Goal: Transaction & Acquisition: Purchase product/service

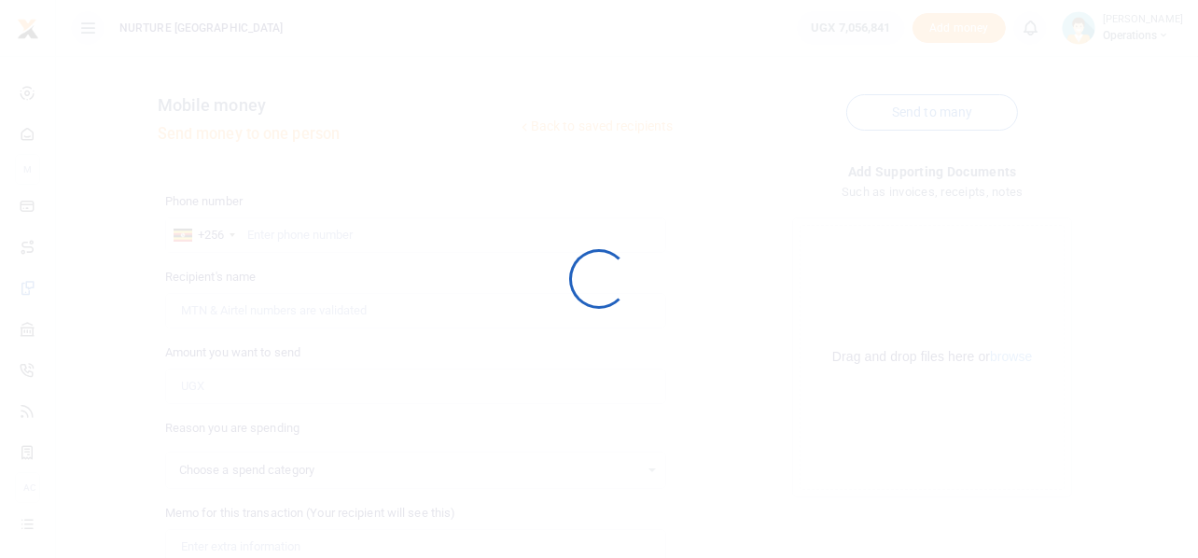
select select
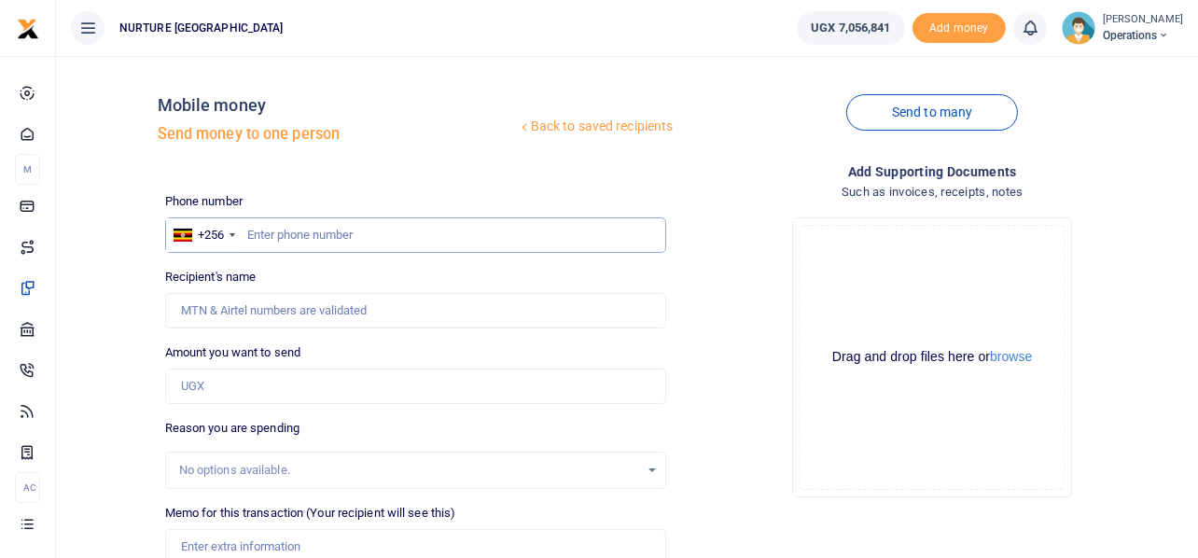
click at [380, 241] on input "text" at bounding box center [416, 234] width 502 height 35
type input "743997204"
click at [302, 387] on input "Amount you want to send" at bounding box center [416, 385] width 502 height 35
type input "James Banadda"
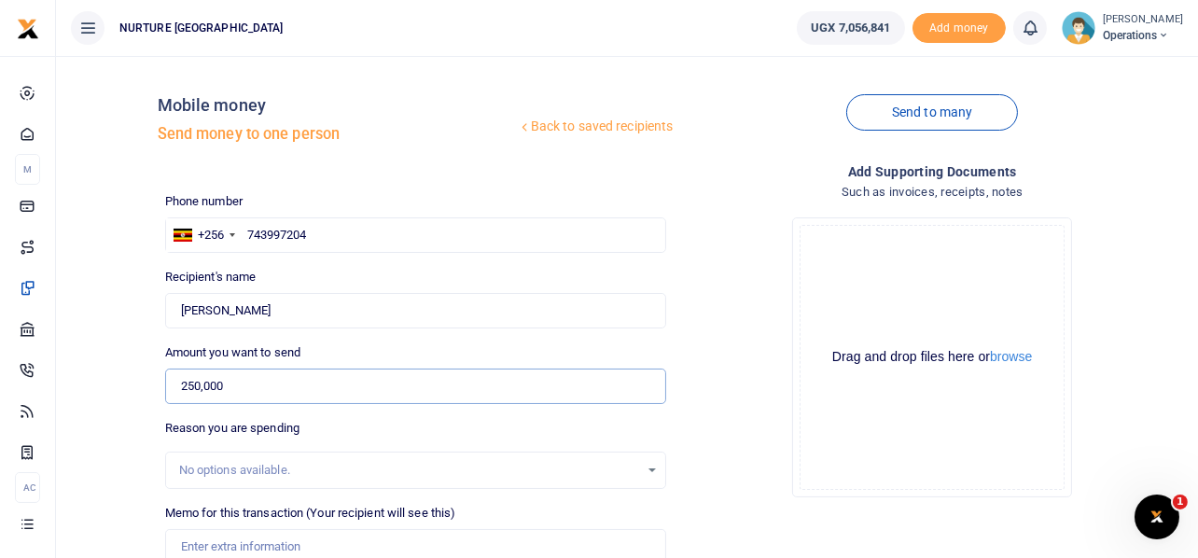
type input "250,000"
drag, startPoint x: 269, startPoint y: 306, endPoint x: 109, endPoint y: 300, distance: 159.6
click at [109, 300] on div "Back to saved recipients Mobile money Send money to one person Send to many Pho…" at bounding box center [626, 417] width 1127 height 692
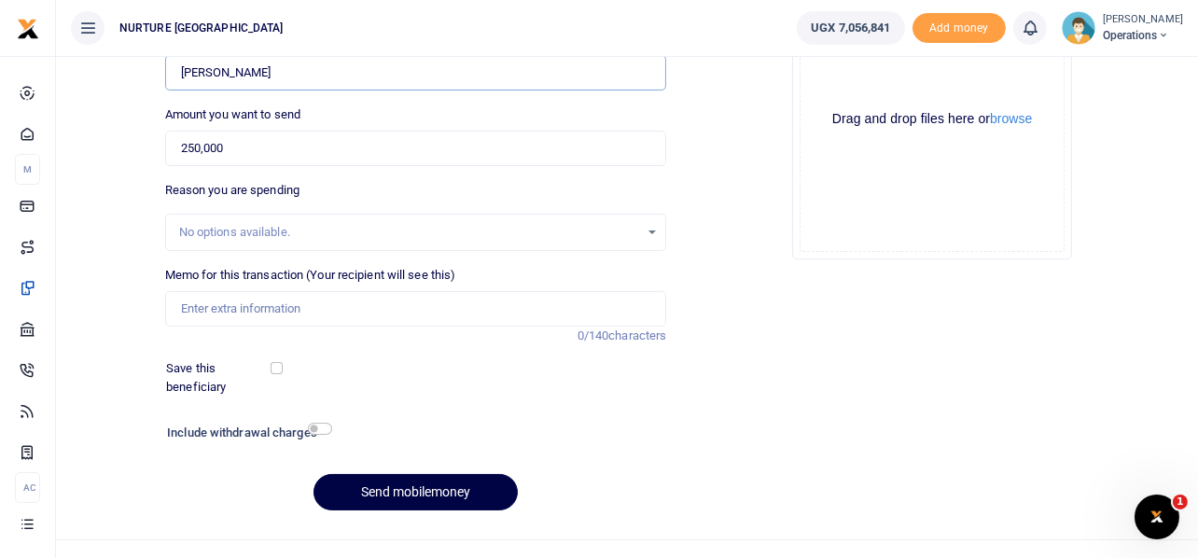
scroll to position [268, 0]
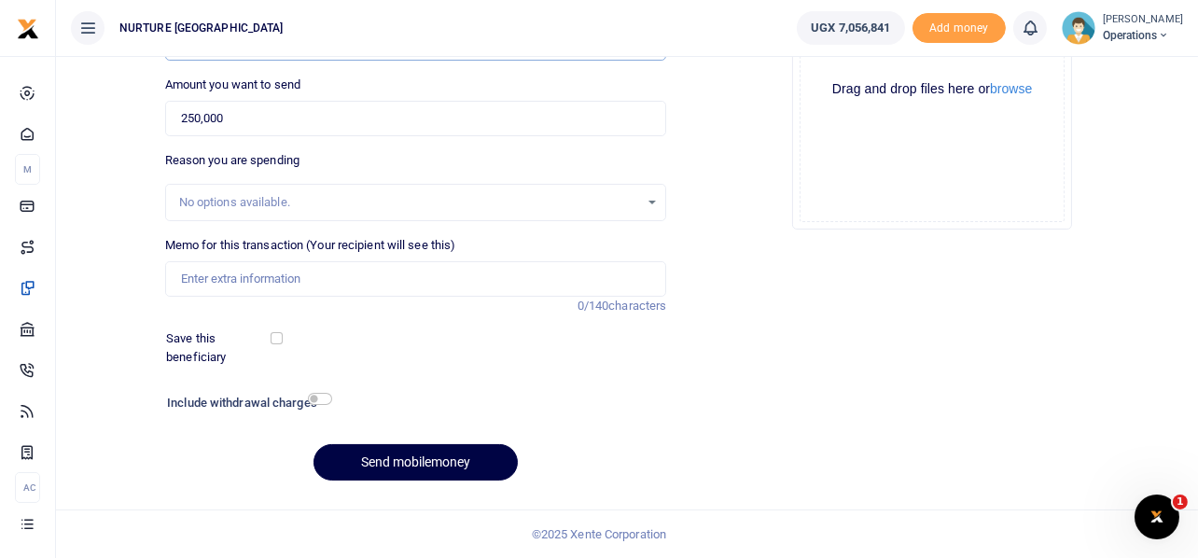
type input "Luguli Isaac"
click at [303, 261] on input "Memo for this transaction (Your recipient will see this)" at bounding box center [416, 278] width 502 height 35
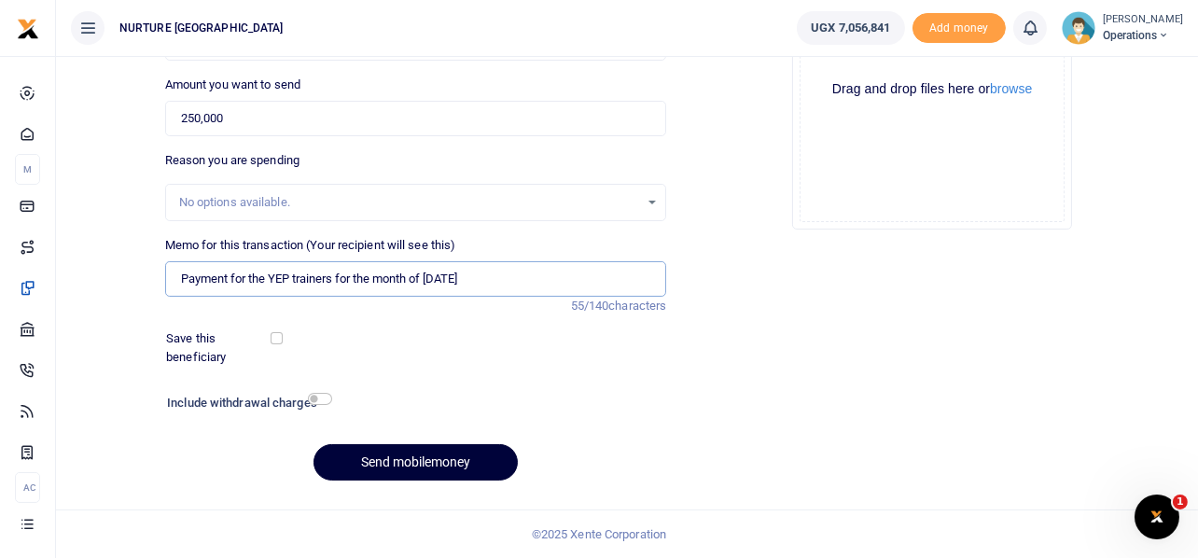
type input "Payment for the YEP trainers for the month of July 2025"
click at [436, 455] on button "Send mobilemoney" at bounding box center [415, 462] width 204 height 36
